Goal: Check status: Check status

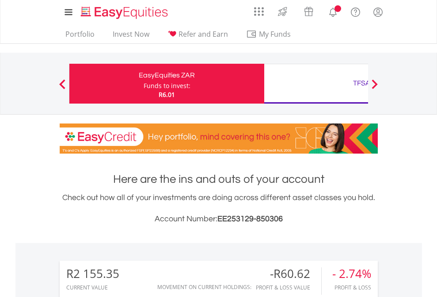
scroll to position [85, 139]
click at [144, 84] on div "Funds to invest:" at bounding box center [167, 85] width 47 height 9
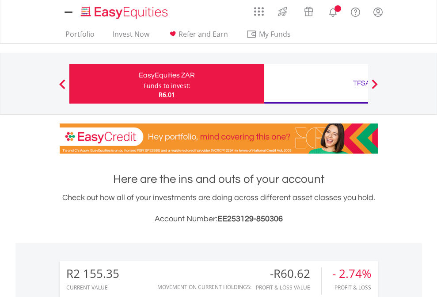
scroll to position [713, 0]
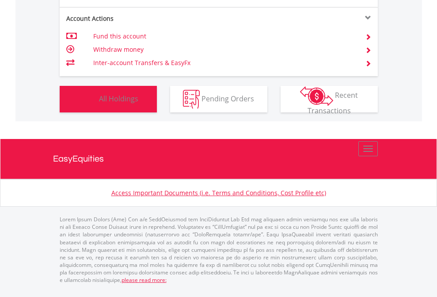
scroll to position [85, 139]
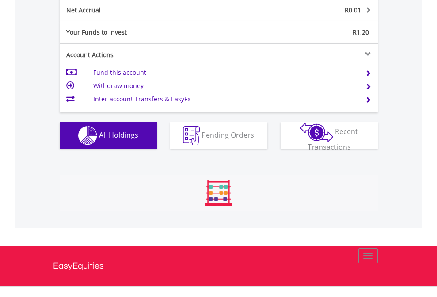
scroll to position [85, 139]
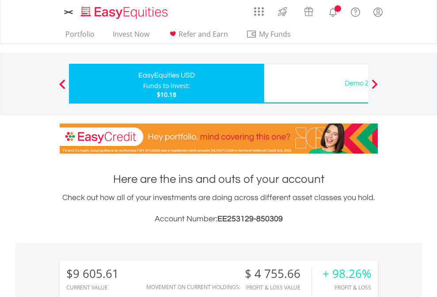
scroll to position [85, 139]
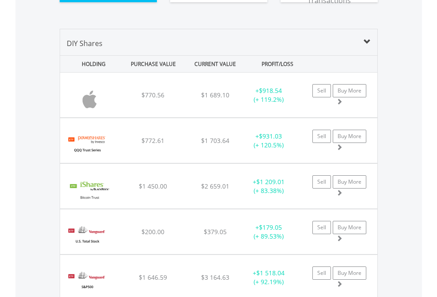
scroll to position [1001, 0]
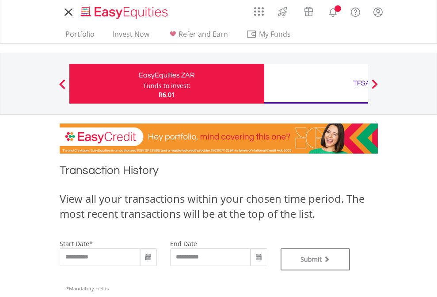
type input "**********"
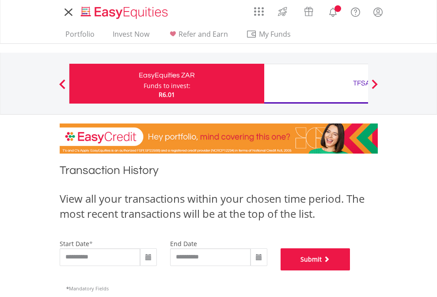
click at [351, 270] on button "Submit" at bounding box center [316, 259] width 70 height 22
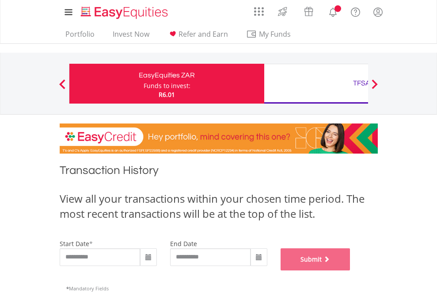
scroll to position [359, 0]
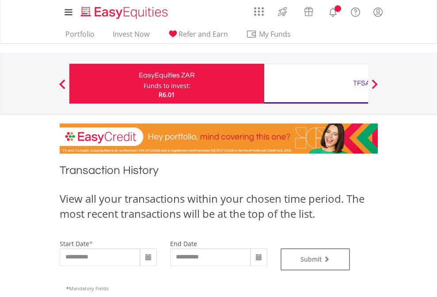
click at [316, 84] on div "TFSA" at bounding box center [362, 83] width 184 height 12
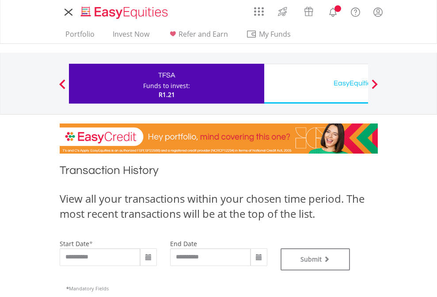
type input "**********"
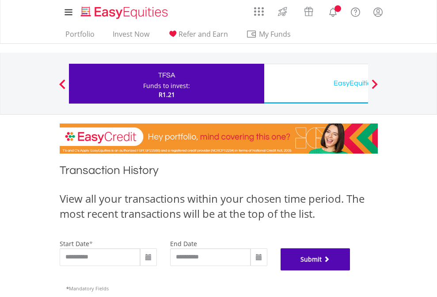
click at [351, 270] on button "Submit" at bounding box center [316, 259] width 70 height 22
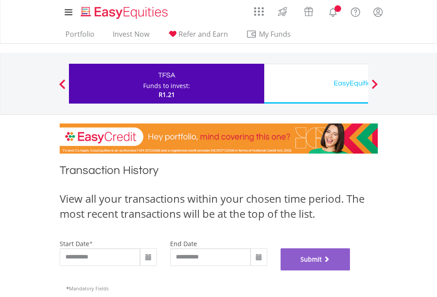
scroll to position [359, 0]
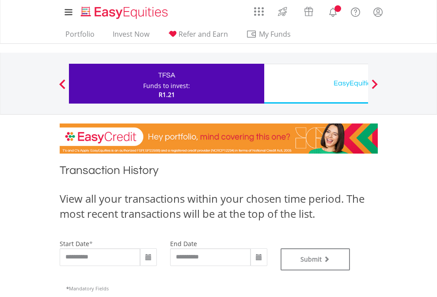
click at [316, 84] on div "EasyEquities USD" at bounding box center [362, 83] width 184 height 12
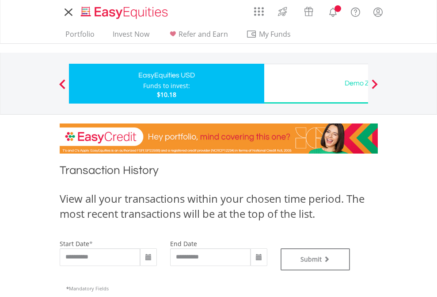
type input "**********"
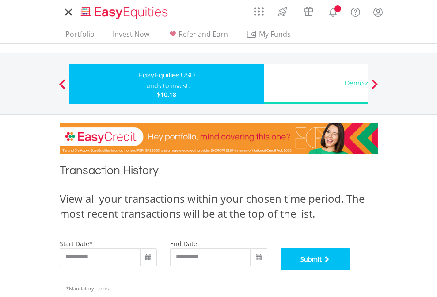
click at [351, 270] on button "Submit" at bounding box center [316, 259] width 70 height 22
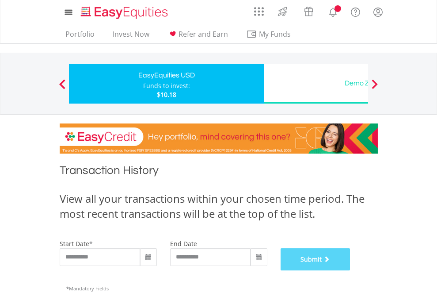
scroll to position [359, 0]
